Goal: Navigation & Orientation: Understand site structure

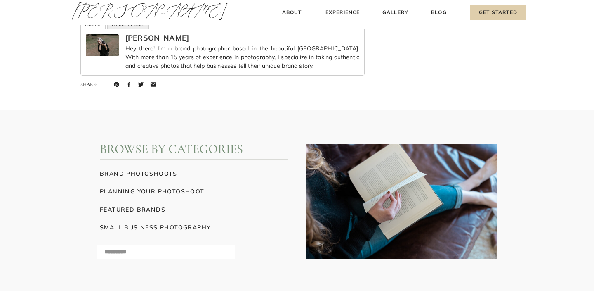
scroll to position [5928, 0]
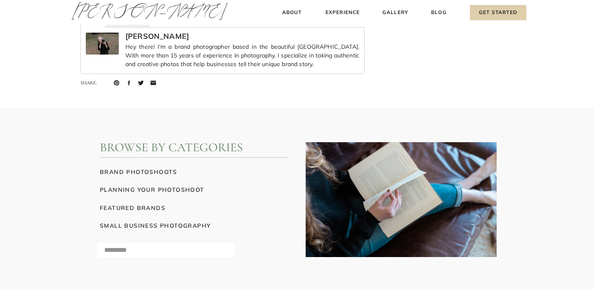
click at [140, 171] on h3 "brand photoshoots" at bounding box center [194, 171] width 189 height 9
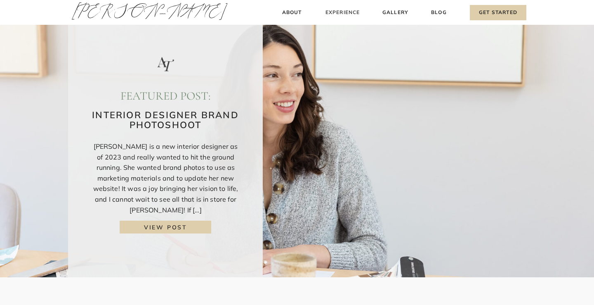
click at [336, 15] on h3 "Experience" at bounding box center [342, 12] width 37 height 9
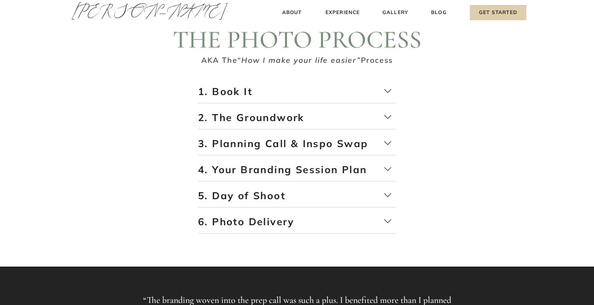
scroll to position [1408, 0]
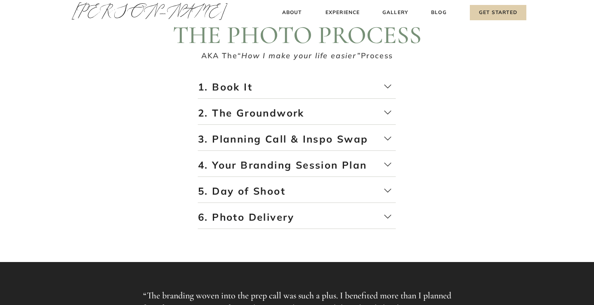
click at [289, 116] on p "2. The Groundwork" at bounding box center [297, 115] width 198 height 19
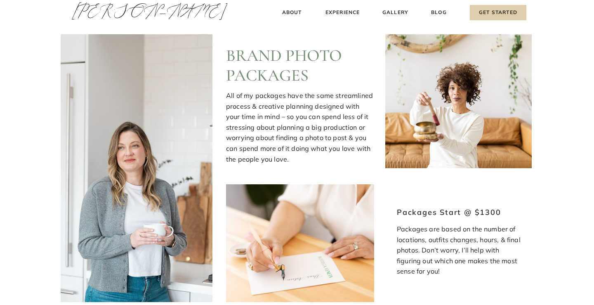
scroll to position [701, 0]
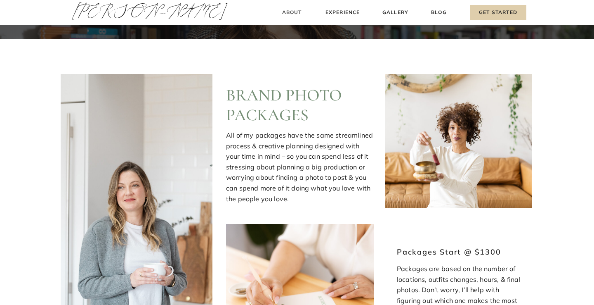
click at [289, 15] on h3 "About" at bounding box center [292, 12] width 24 height 9
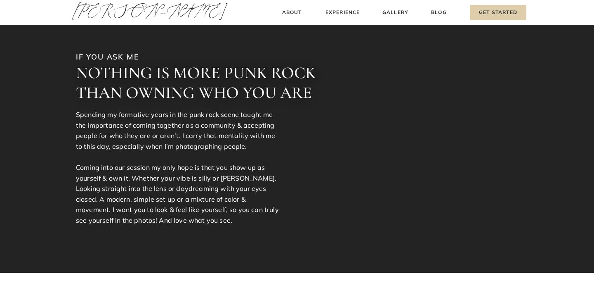
click at [288, 13] on h3 "About" at bounding box center [292, 12] width 24 height 9
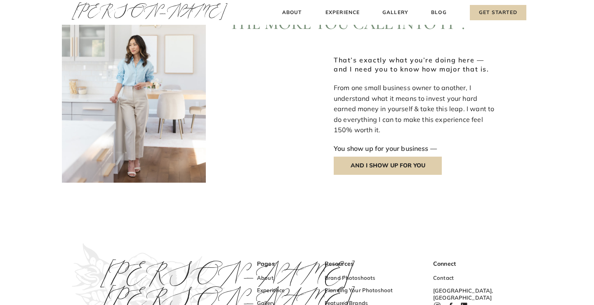
scroll to position [1012, 0]
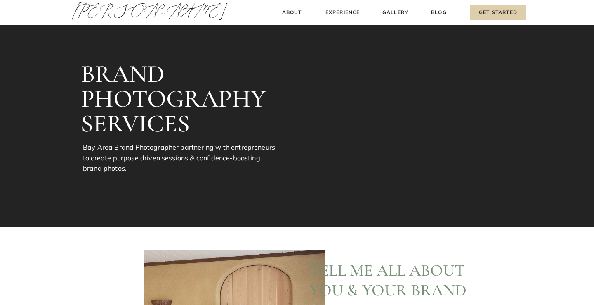
scroll to position [701, 0]
